Goal: Information Seeking & Learning: Learn about a topic

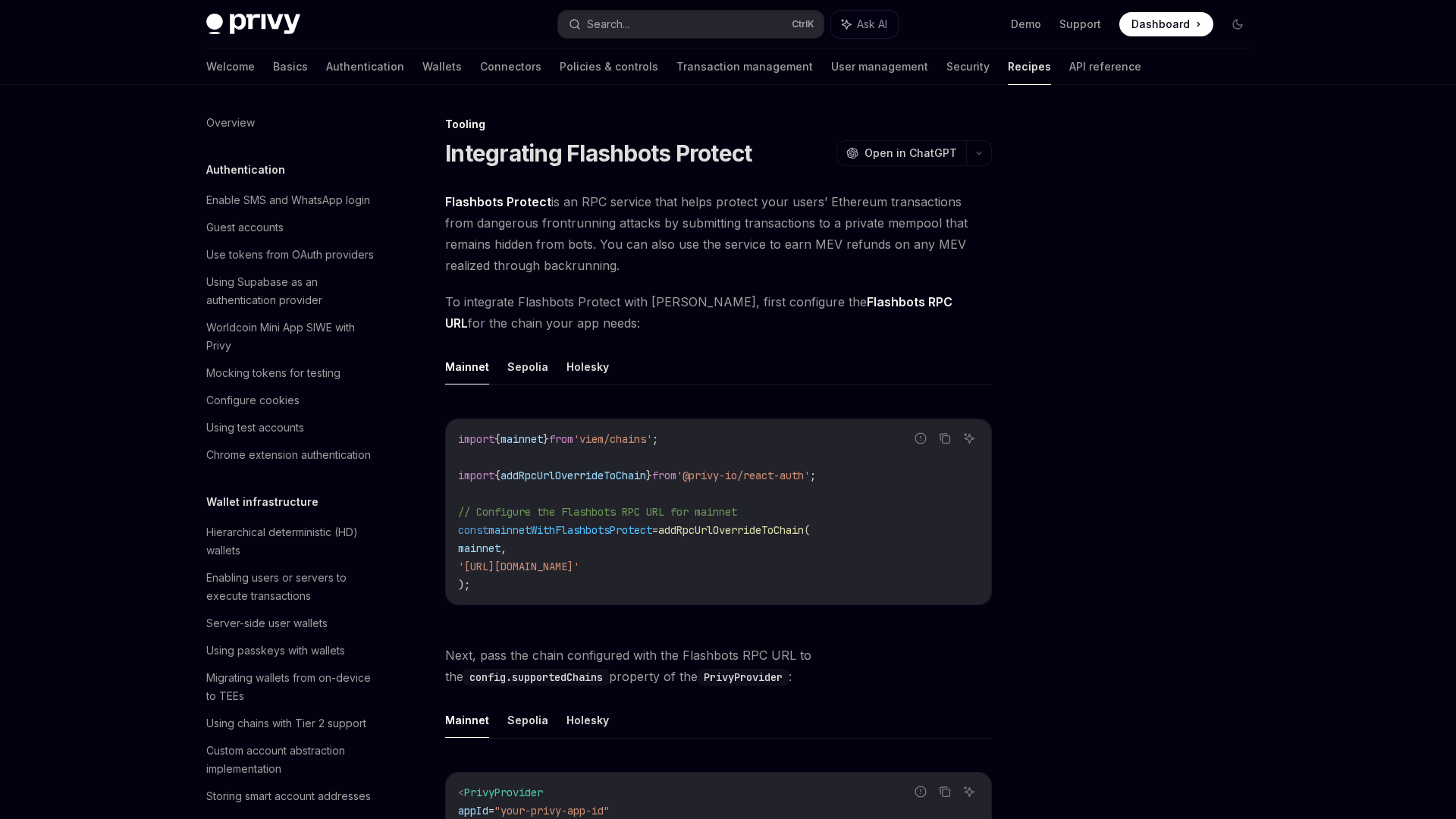
scroll to position [1705, 0]
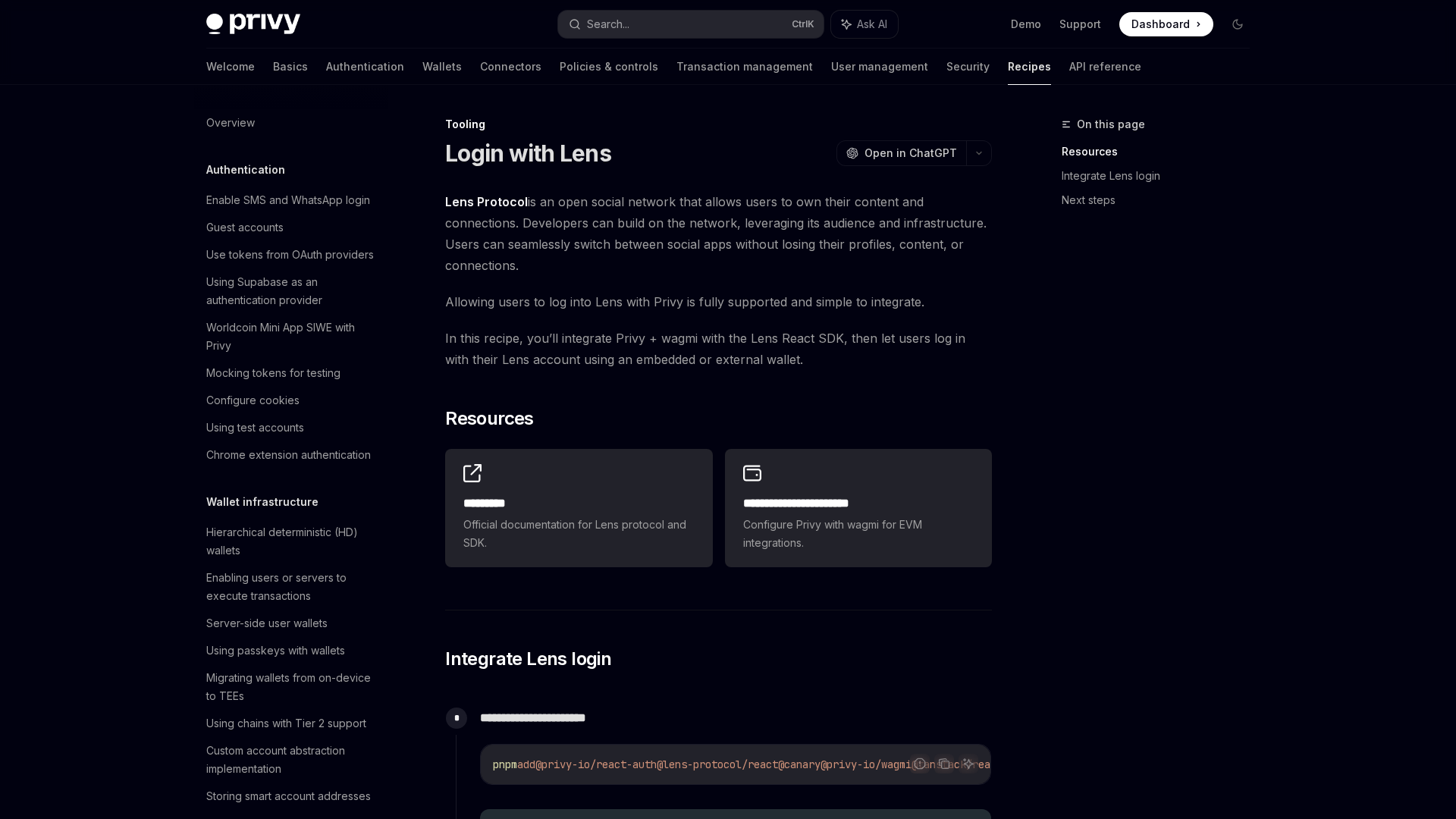
scroll to position [1731, 0]
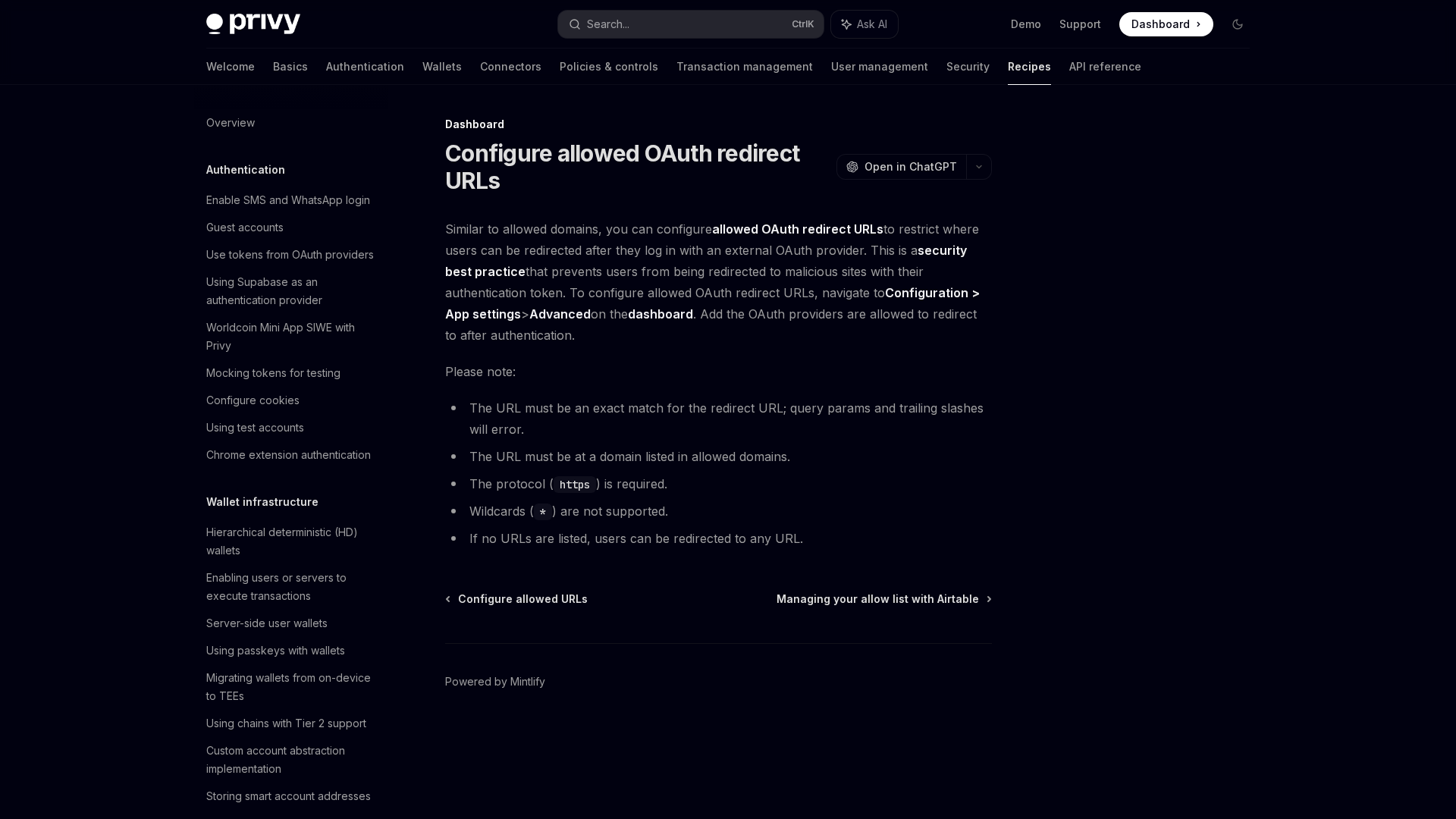
scroll to position [718, 0]
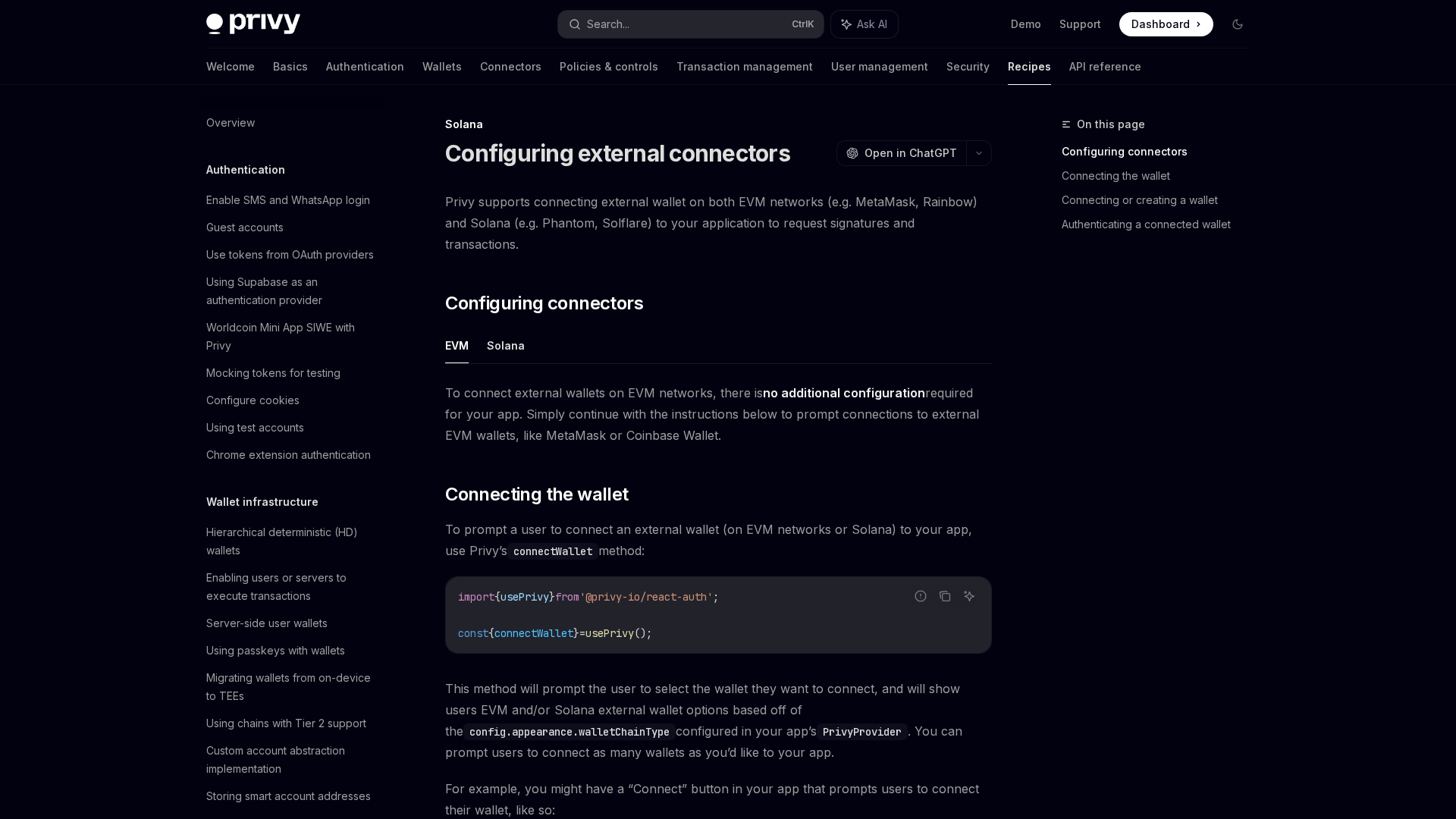
scroll to position [2118, 0]
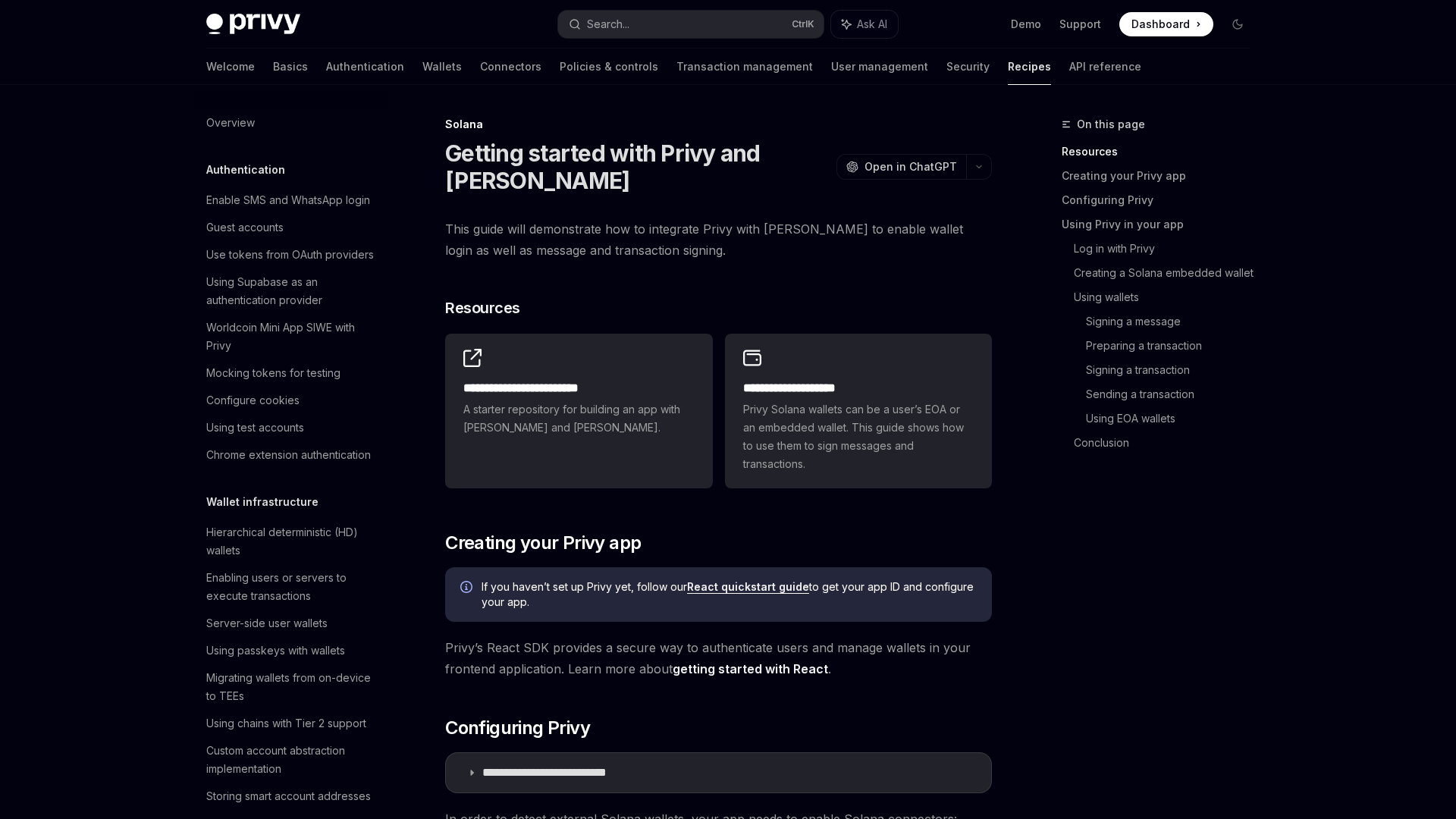
scroll to position [2100, 0]
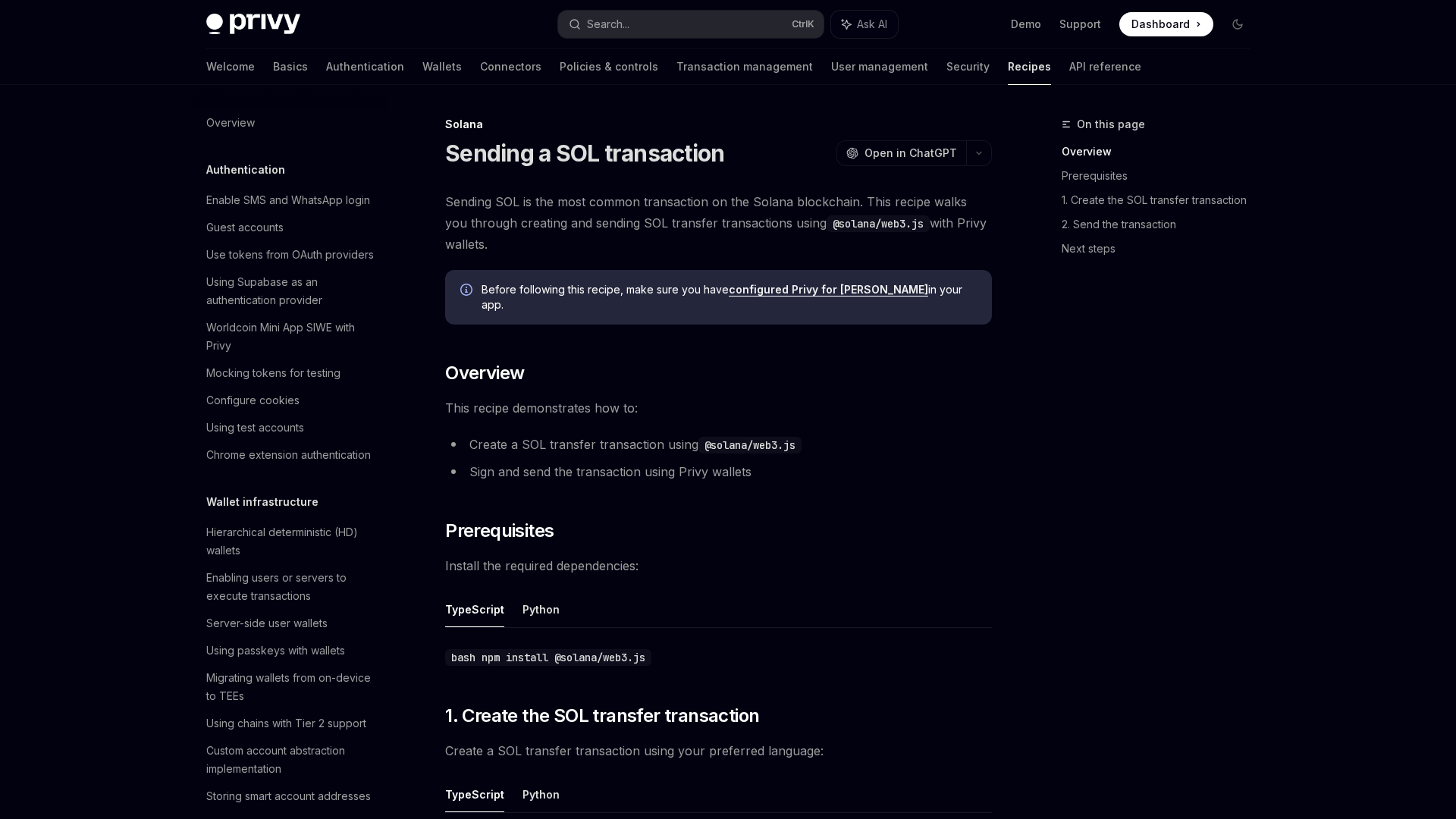
scroll to position [2100, 0]
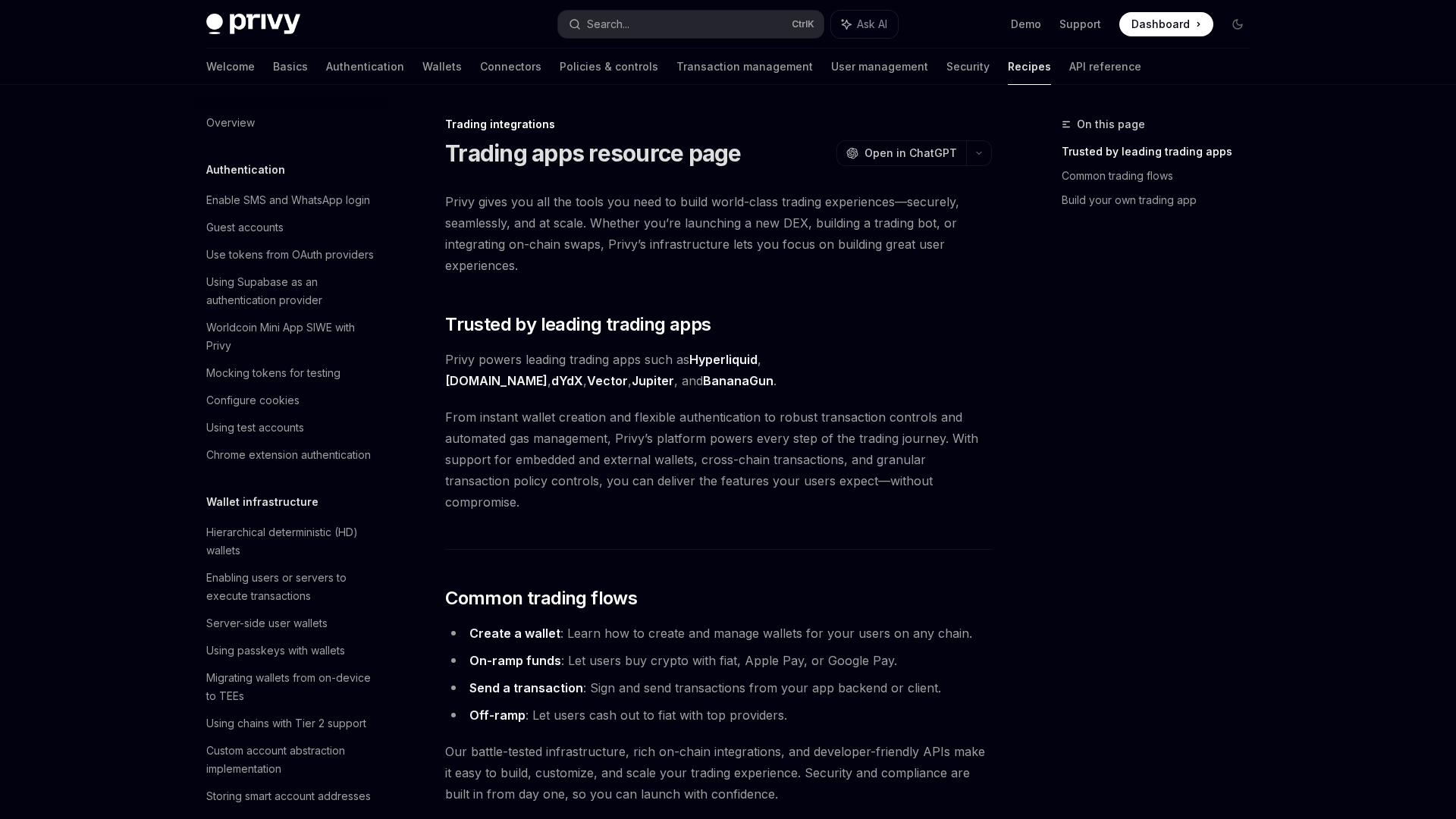
scroll to position [1286, 0]
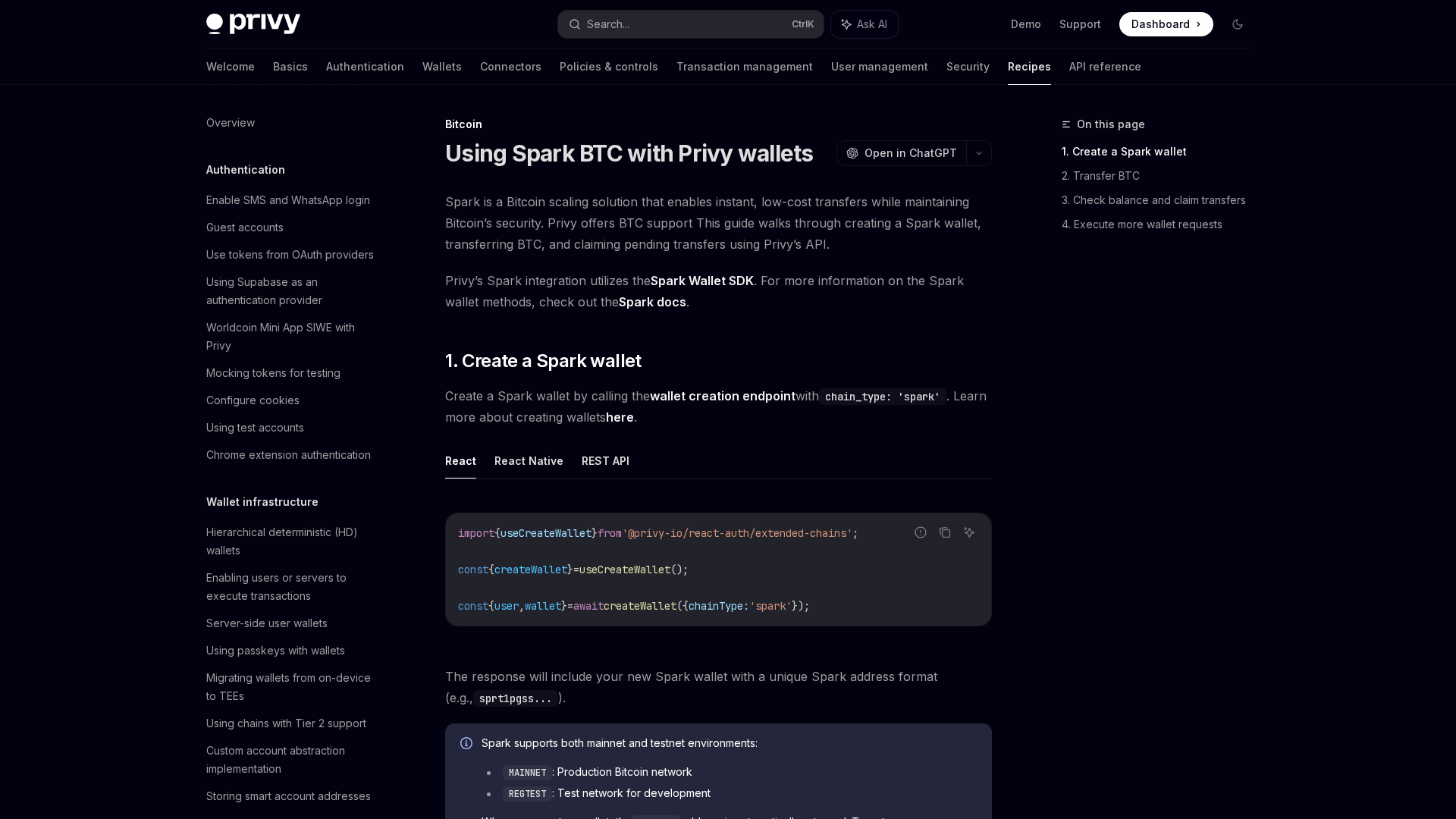
scroll to position [2118, 0]
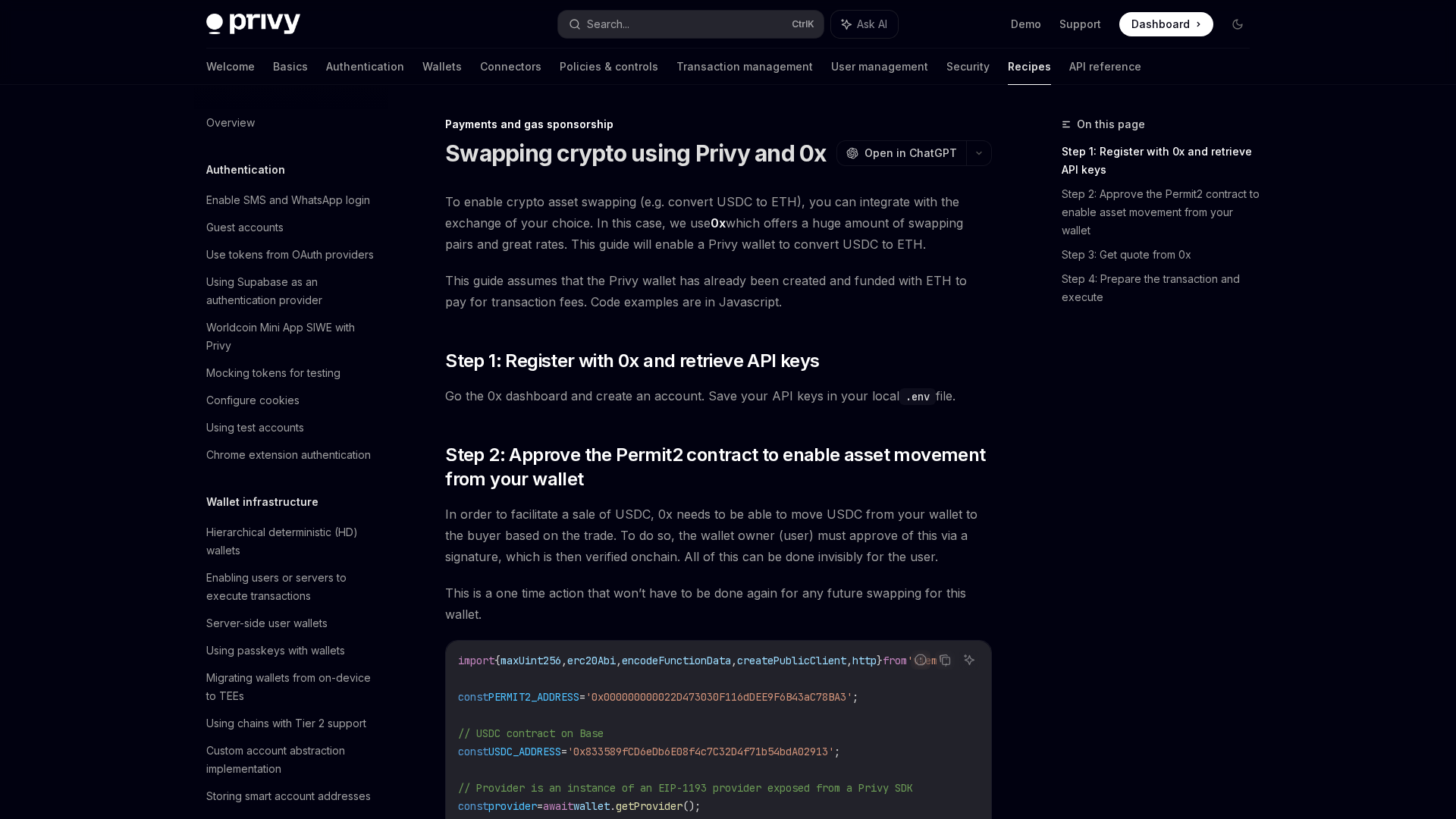
scroll to position [1126, 0]
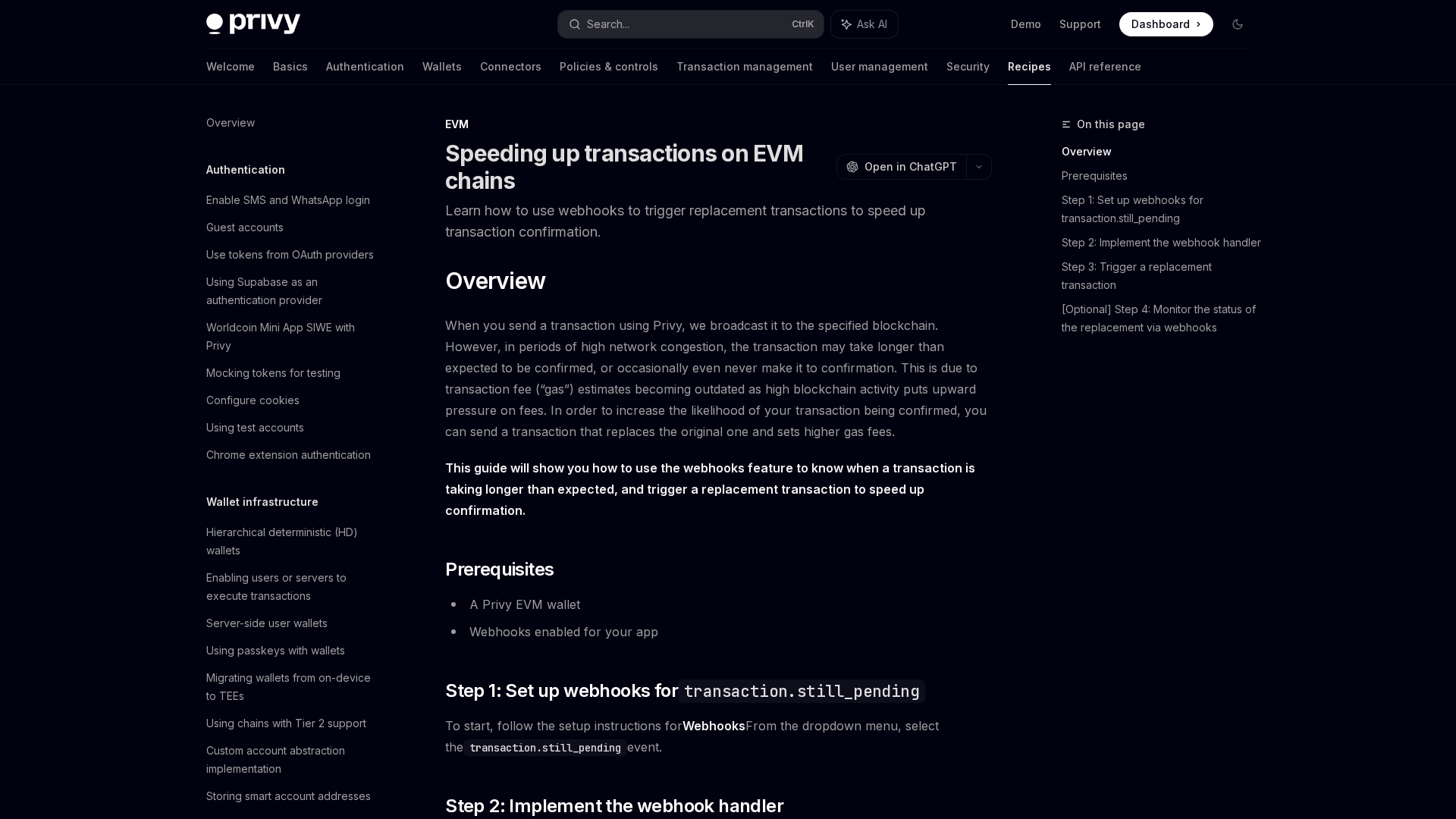
scroll to position [2009, 0]
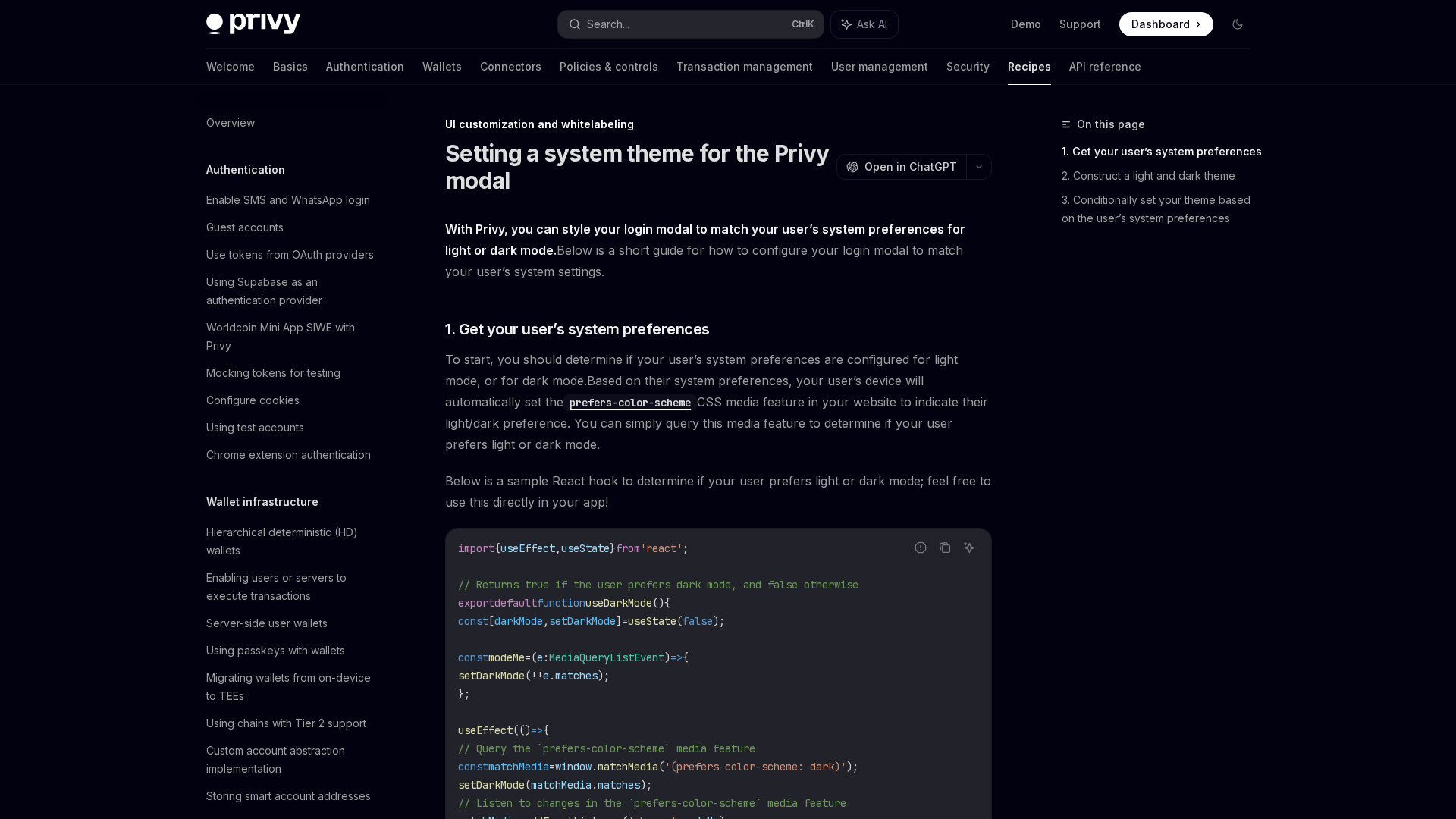
scroll to position [568, 0]
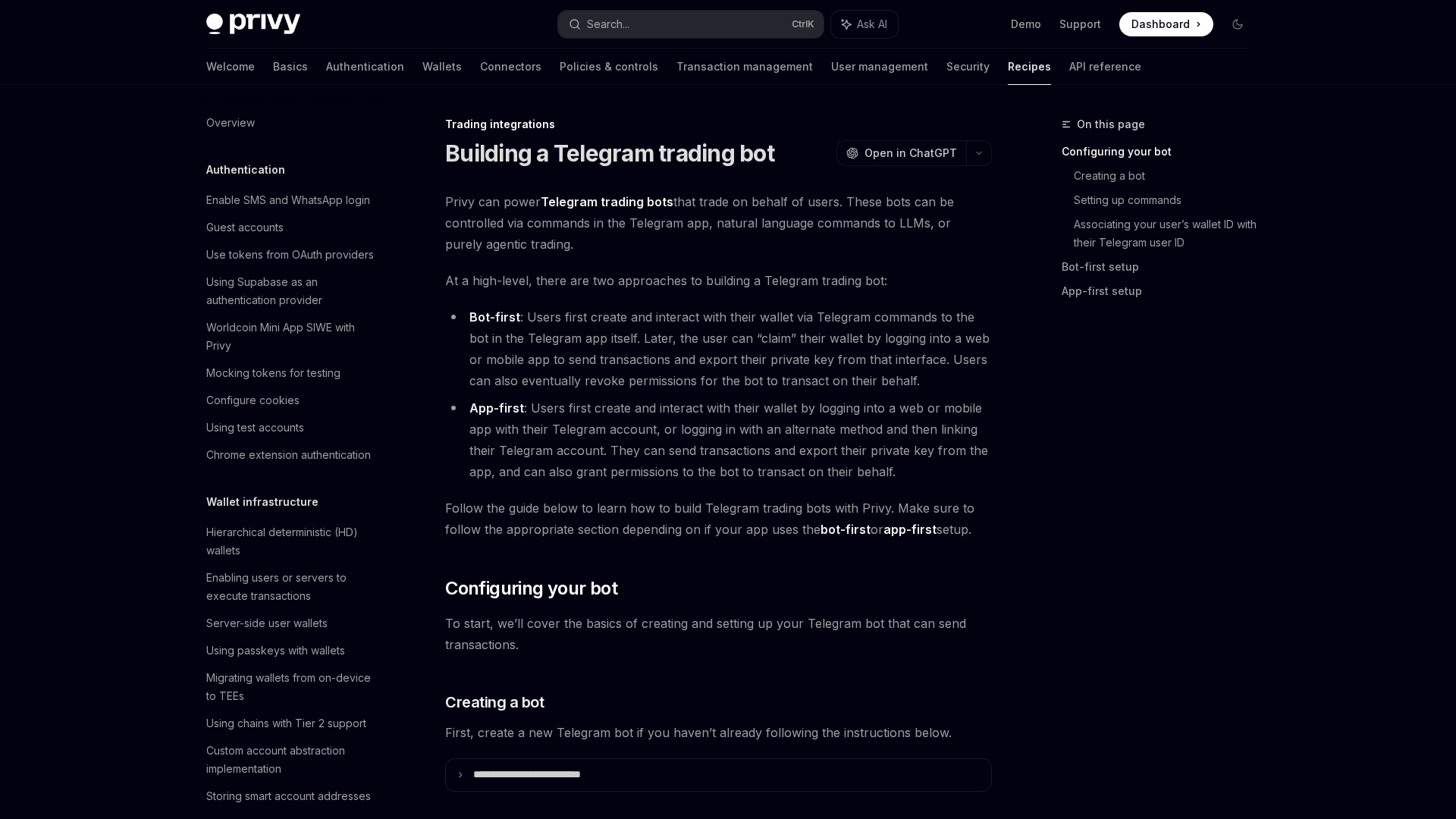
scroll to position [1394, 0]
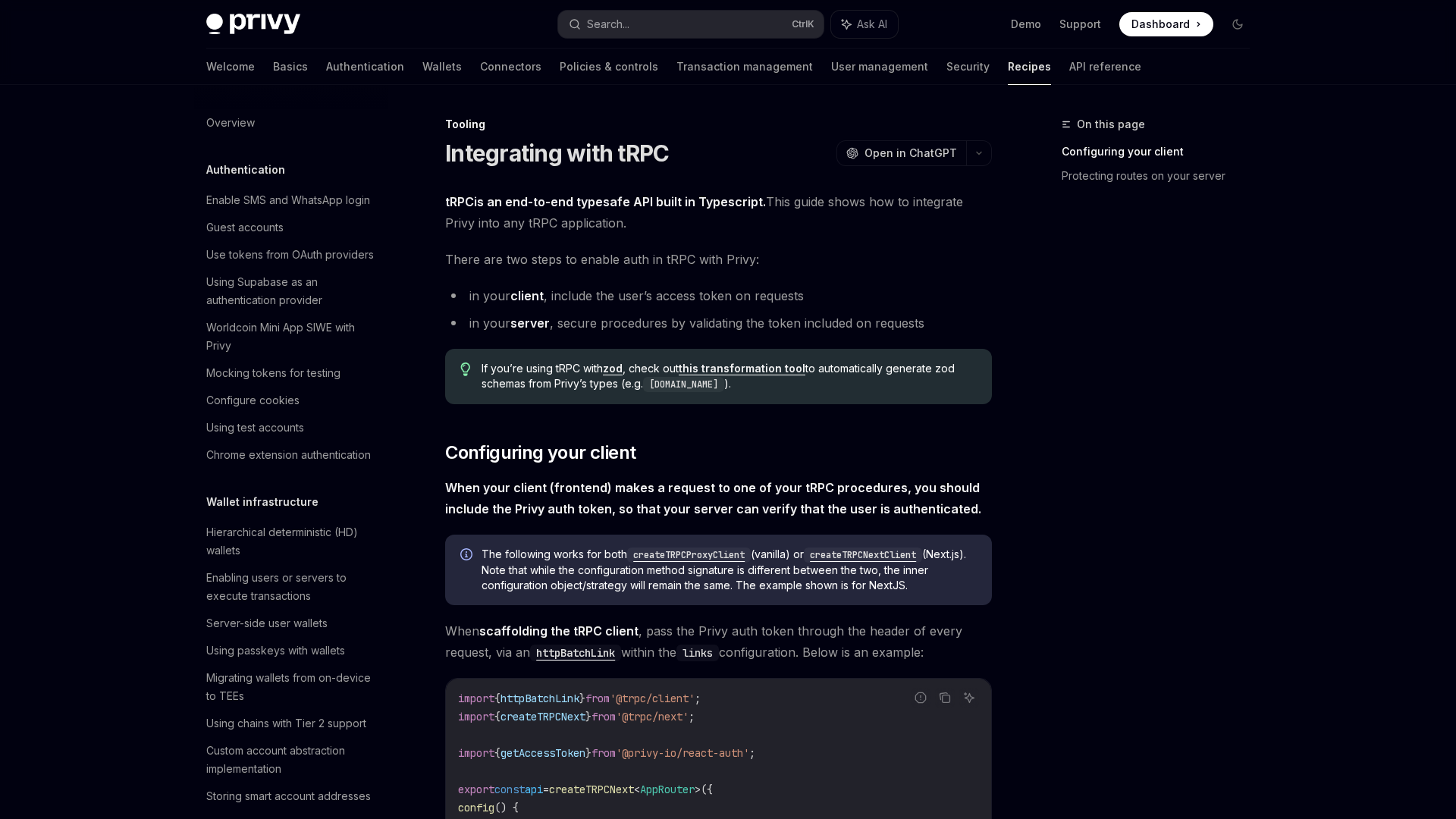
scroll to position [1759, 0]
